Goal: Register for event/course

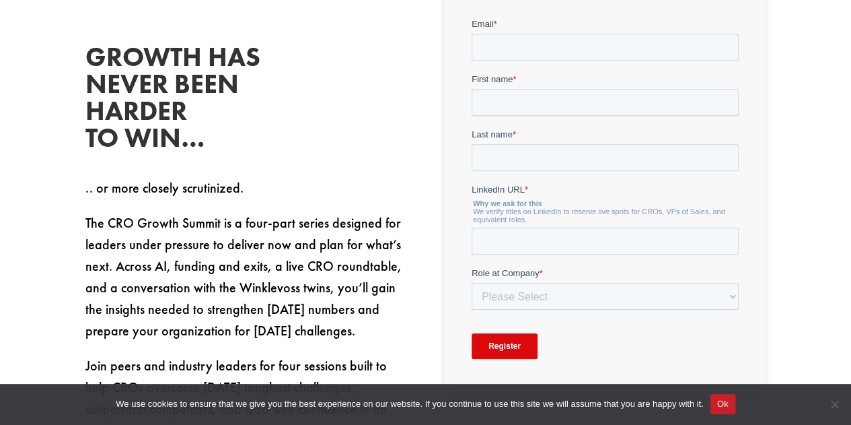
scroll to position [471, 0]
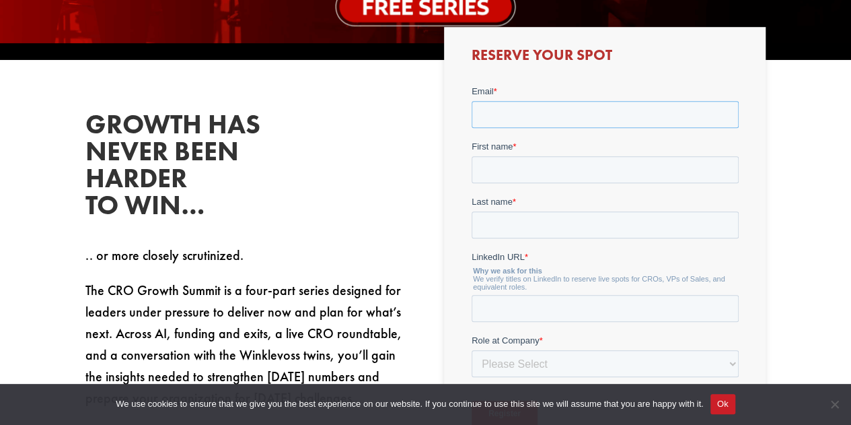
click at [499, 122] on input "Email *" at bounding box center [604, 113] width 267 height 27
type input "[PERSON_NAME][EMAIL_ADDRESS][PERSON_NAME][DOMAIN_NAME]"
click at [532, 166] on input "First name *" at bounding box center [604, 168] width 267 height 27
type input "[PERSON_NAME]"
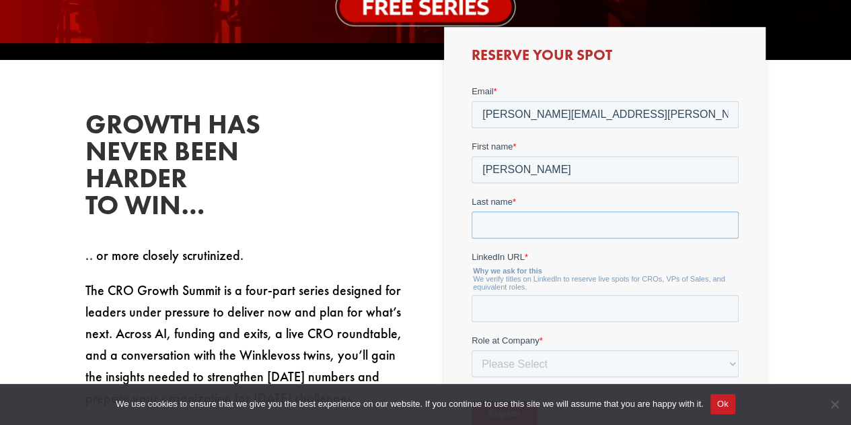
type input "Finlay"
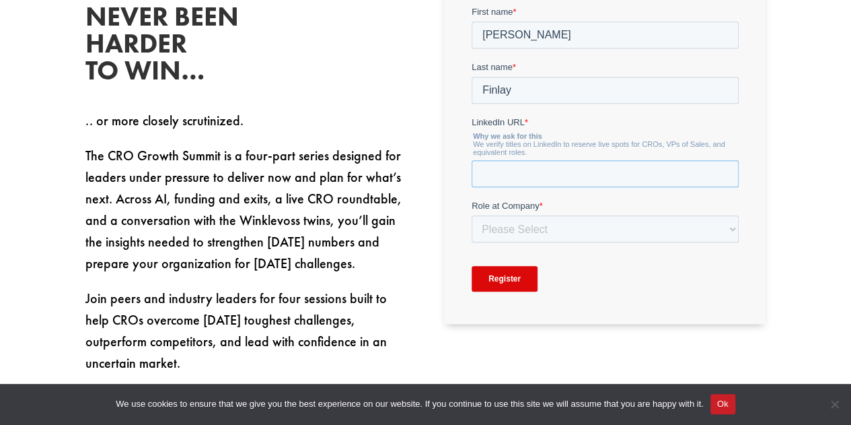
paste input "[URL][DOMAIN_NAME][PERSON_NAME]"
type input "[URL][DOMAIN_NAME][PERSON_NAME]"
click at [576, 233] on select "Please Select C-Level (CRO, CSO, etc) Senior Leadership (VP of Sales, VP of Ena…" at bounding box center [604, 228] width 267 height 27
select select "C-Level (CRO, CSO, etc)"
click at [471, 242] on select "Please Select C-Level (CRO, CSO, etc) Senior Leadership (VP of Sales, VP of Ena…" at bounding box center [604, 228] width 267 height 27
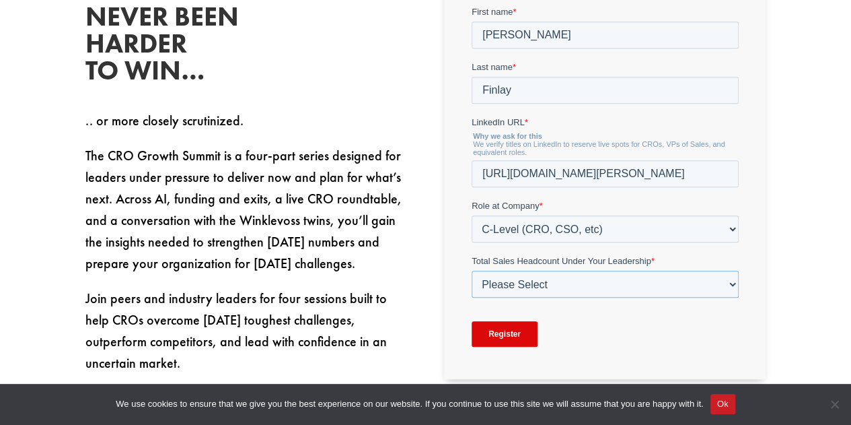
click at [537, 291] on select "Please Select Just Me 1-9 [PHONE_NUMBER] [PHONE_NUMBER]+" at bounding box center [604, 284] width 267 height 27
select select "20-49"
click at [471, 297] on select "Please Select Just Me 1-9 [PHONE_NUMBER] [PHONE_NUMBER]+" at bounding box center [604, 284] width 267 height 27
click at [538, 288] on select "Please Select Just Me 1-9 [PHONE_NUMBER] [PHONE_NUMBER]+" at bounding box center [604, 284] width 267 height 27
click at [471, 297] on select "Please Select Just Me 1-9 [PHONE_NUMBER] [PHONE_NUMBER]+" at bounding box center [604, 284] width 267 height 27
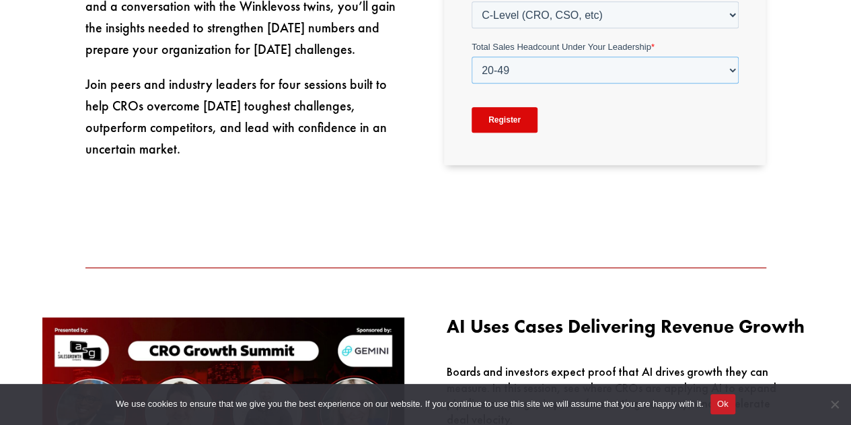
scroll to position [875, 0]
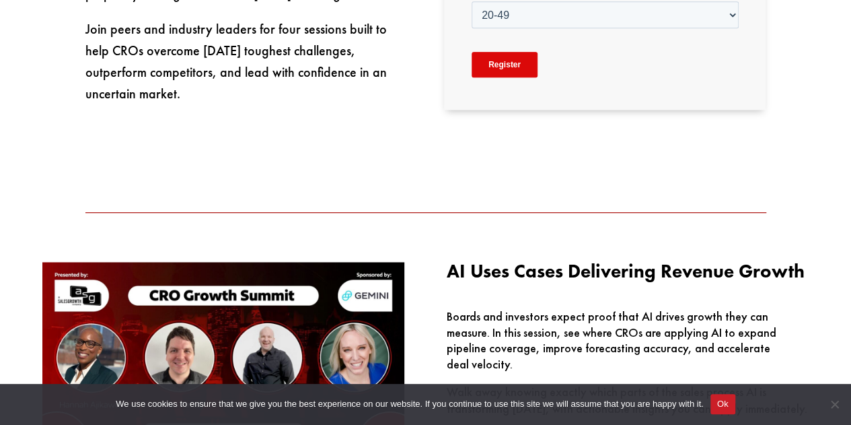
click at [509, 56] on input "Register" at bounding box center [504, 65] width 66 height 26
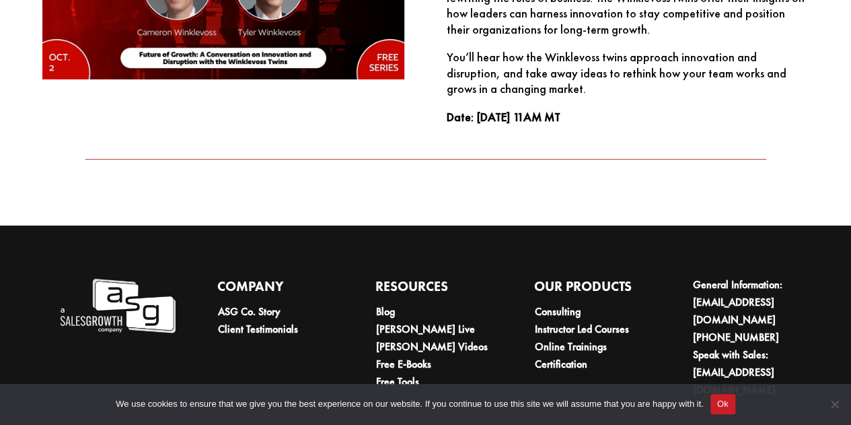
scroll to position [2173, 0]
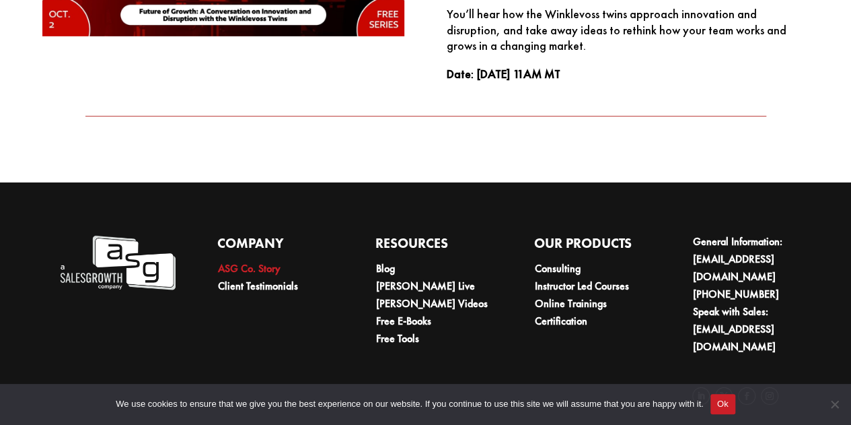
click at [268, 268] on link "ASG Co. Story" at bounding box center [248, 268] width 63 height 14
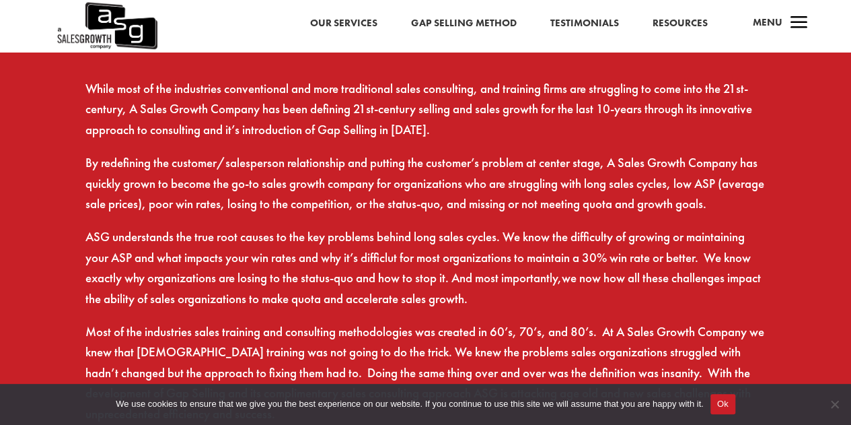
scroll to position [673, 0]
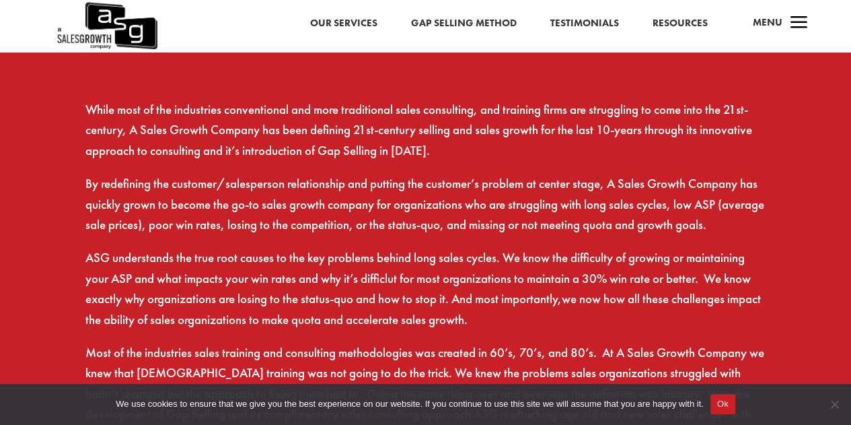
click at [669, 21] on link "Resources" at bounding box center [679, 23] width 55 height 17
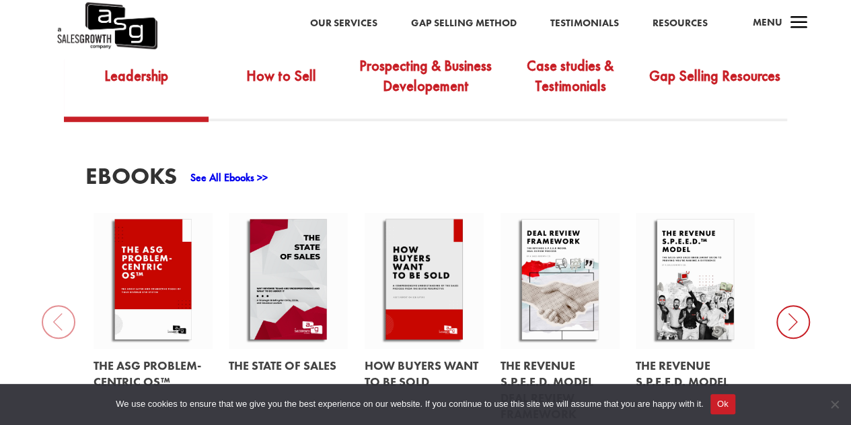
scroll to position [471, 0]
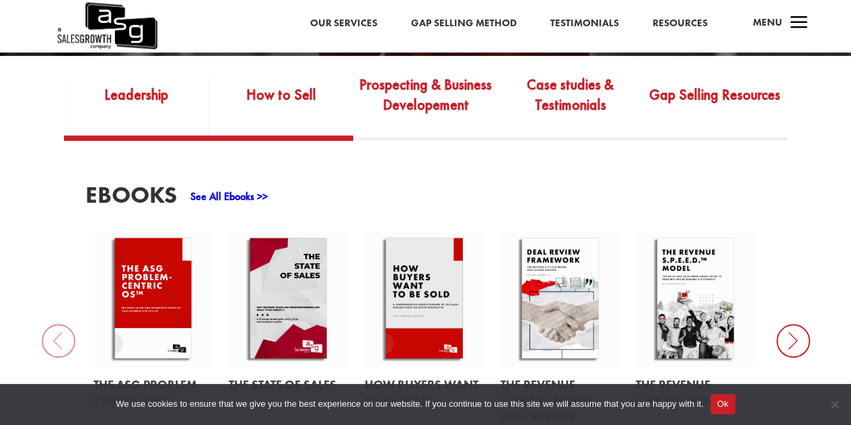
click at [293, 101] on link "How to Sell" at bounding box center [281, 104] width 145 height 63
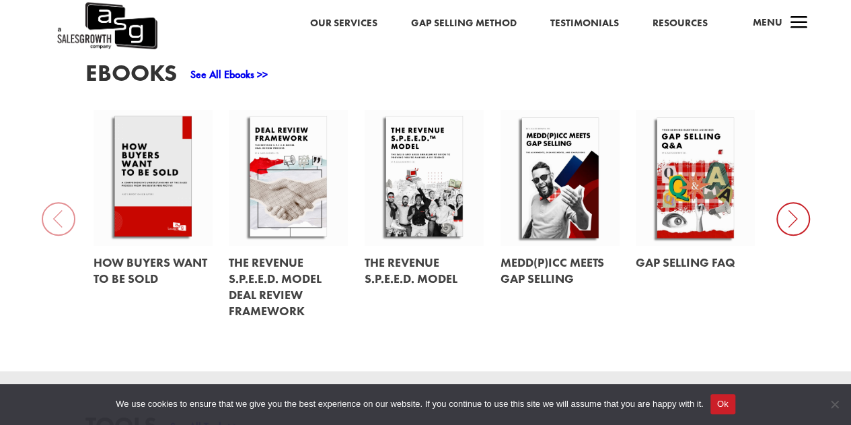
scroll to position [606, 0]
